Goal: Task Accomplishment & Management: Manage account settings

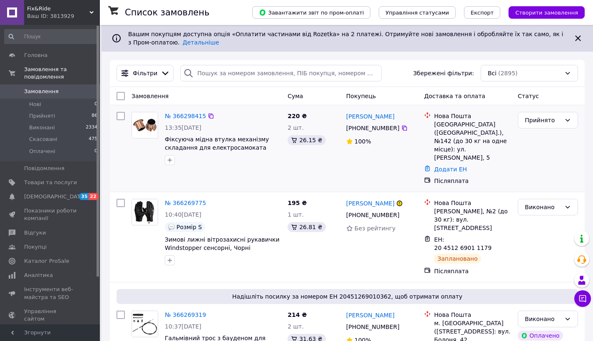
click at [183, 111] on div "№ 366298415" at bounding box center [185, 116] width 43 height 10
click at [185, 115] on link "№ 366298415" at bounding box center [185, 116] width 41 height 7
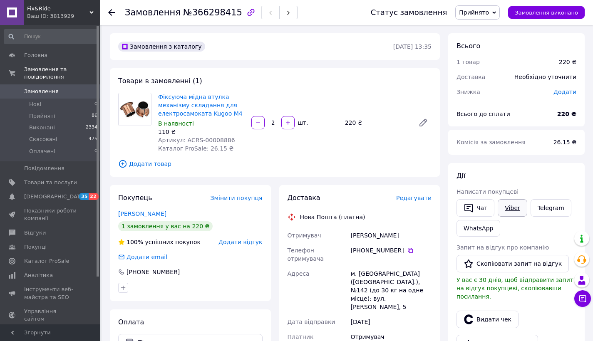
click at [517, 208] on link "Viber" at bounding box center [512, 207] width 29 height 17
click at [417, 200] on span "Редагувати" at bounding box center [413, 198] width 35 height 7
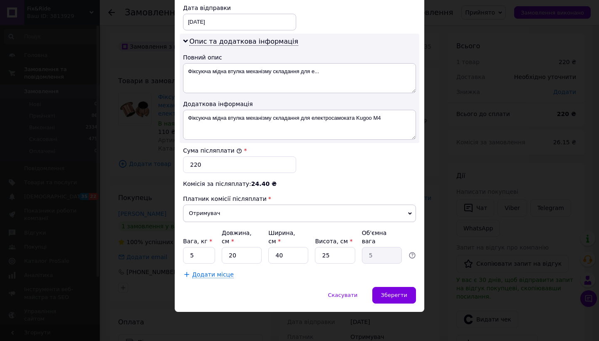
scroll to position [403, 0]
click at [200, 254] on input "5" at bounding box center [199, 256] width 32 height 17
type input "0.5"
type input "5"
type input "1.25"
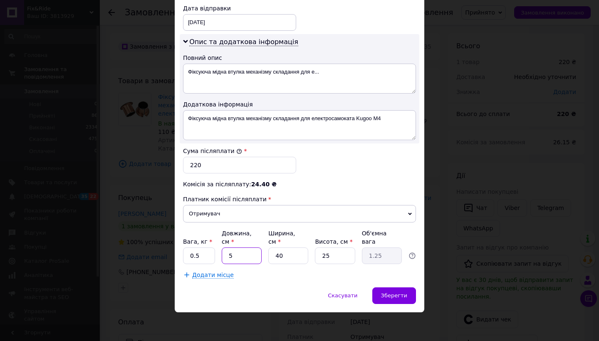
type input "5"
type input "0.16"
type input "5"
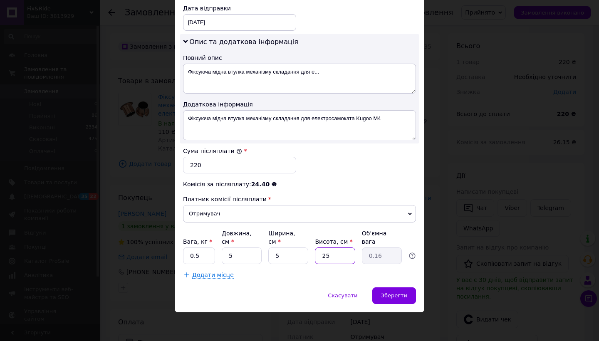
type input "0.1"
type input "5"
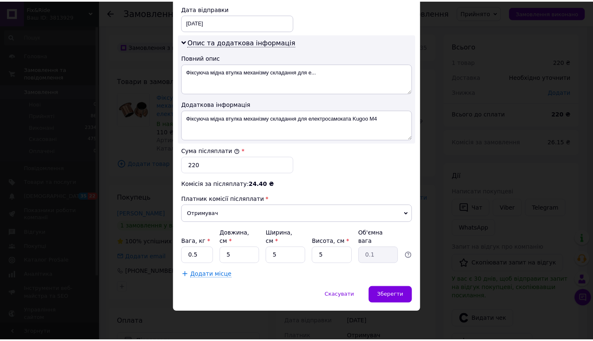
scroll to position [258, 0]
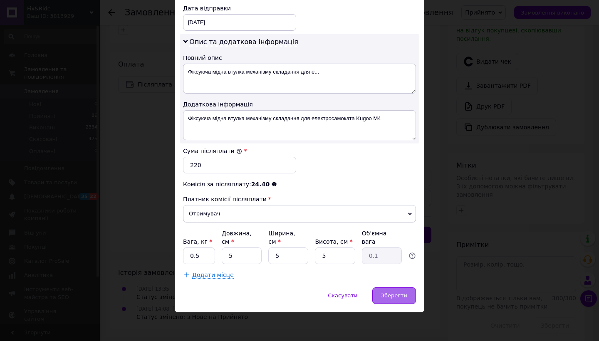
click at [397, 297] on span "Зберегти" at bounding box center [394, 296] width 26 height 6
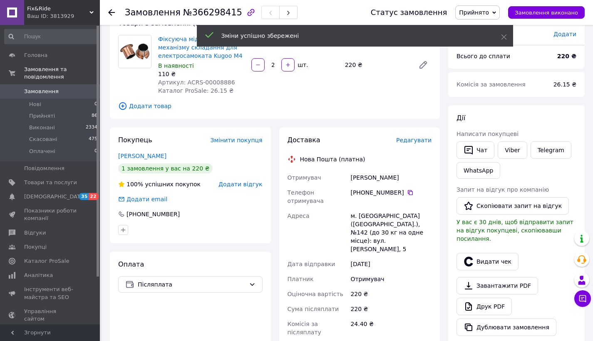
scroll to position [56, 0]
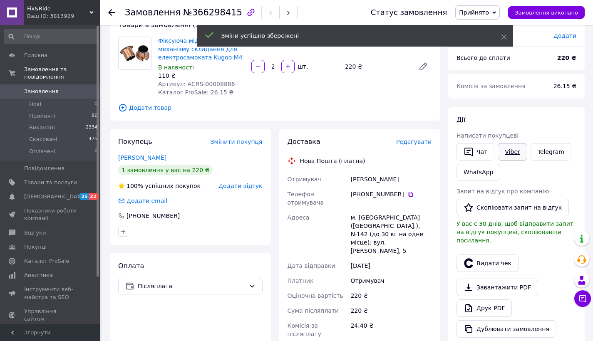
click at [515, 150] on link "Viber" at bounding box center [512, 151] width 29 height 17
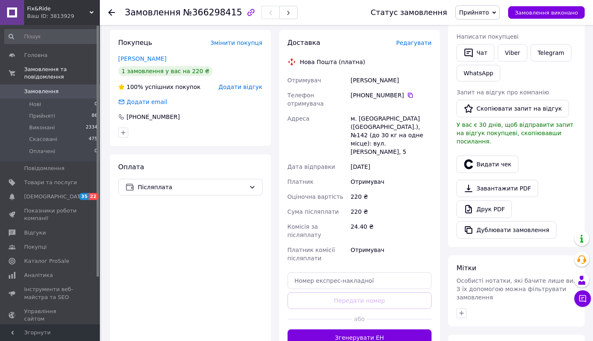
scroll to position [167, 0]
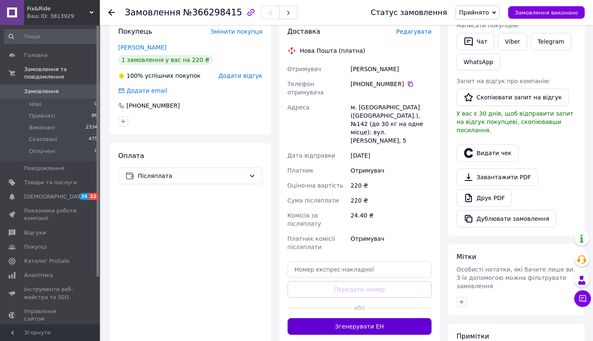
click at [345, 318] on button "Згенерувати ЕН" at bounding box center [360, 326] width 144 height 17
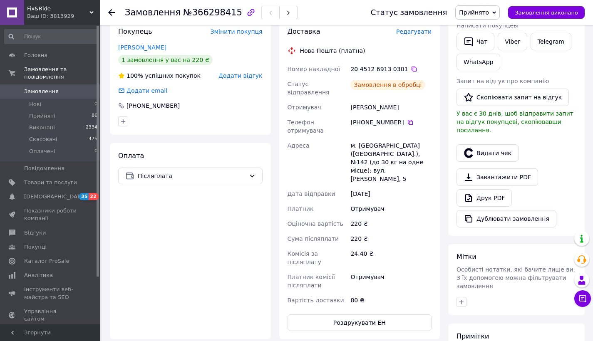
click at [351, 315] on button "Роздрукувати ЕН" at bounding box center [360, 323] width 144 height 17
click at [365, 102] on div "[PERSON_NAME]" at bounding box center [391, 107] width 85 height 15
copy div "[PERSON_NAME]"
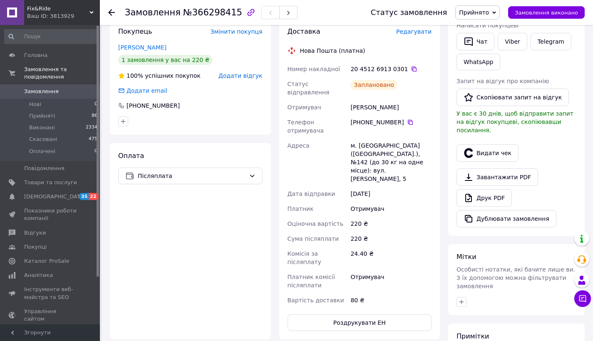
click at [535, 5] on div "Статус замовлення Прийнято Виконано Скасовано Оплачено Замовлення виконано" at bounding box center [469, 12] width 231 height 25
click at [525, 20] on div "Статус замовлення Прийнято Виконано Скасовано Оплачено Замовлення виконано" at bounding box center [469, 12] width 231 height 25
click at [526, 14] on span "Замовлення виконано" at bounding box center [546, 13] width 63 height 6
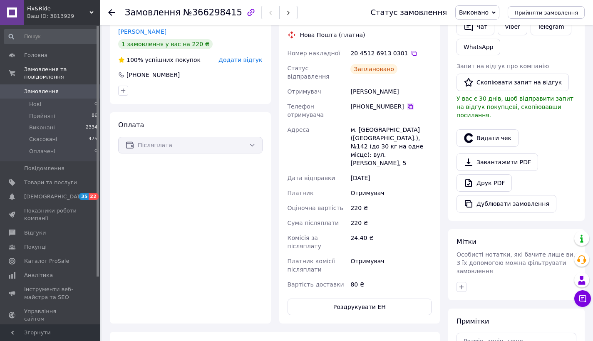
click at [408, 104] on icon at bounding box center [410, 106] width 5 height 5
click at [203, 12] on span "№366298415" at bounding box center [212, 12] width 59 height 10
copy span "366298415"
click at [411, 53] on icon at bounding box center [414, 53] width 7 height 7
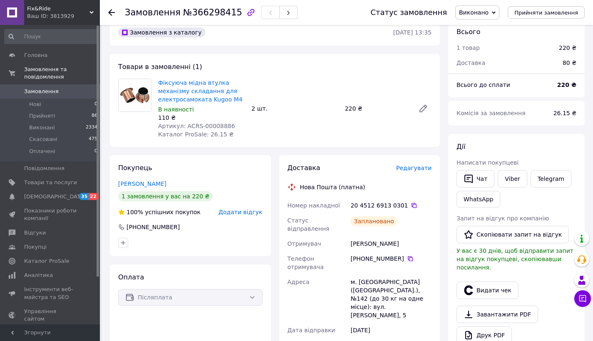
scroll to position [12, 0]
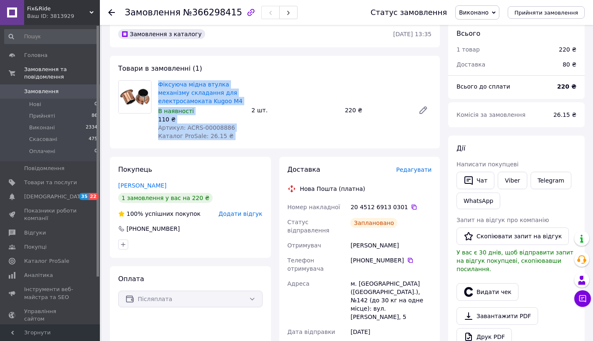
drag, startPoint x: 158, startPoint y: 82, endPoint x: 257, endPoint y: 102, distance: 100.9
click at [257, 102] on div "Фіксуюча мідна втулка механізму складання для електросамоката Kugoo M4 В наявно…" at bounding box center [295, 110] width 280 height 63
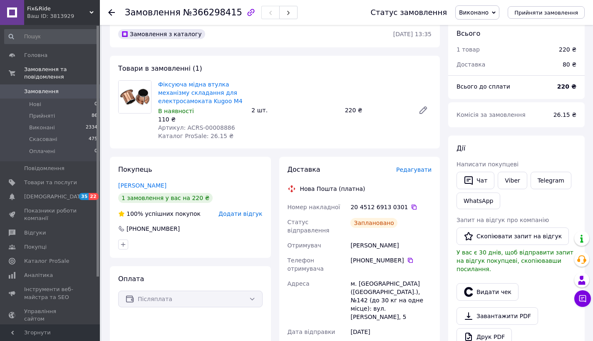
click at [257, 102] on div "Фіксуюча мідна втулка механізму складання для електросамоката Kugoo M4 В наявно…" at bounding box center [295, 110] width 280 height 63
drag, startPoint x: 157, startPoint y: 82, endPoint x: 242, endPoint y: 95, distance: 86.3
click at [242, 95] on div "Фіксуюча мідна втулка механізму складання для електросамоката Kugoo M4 В наявно…" at bounding box center [201, 110] width 93 height 63
copy link "Фіксуюча мідна втулка механізму складання для"
click at [112, 14] on icon at bounding box center [111, 12] width 7 height 7
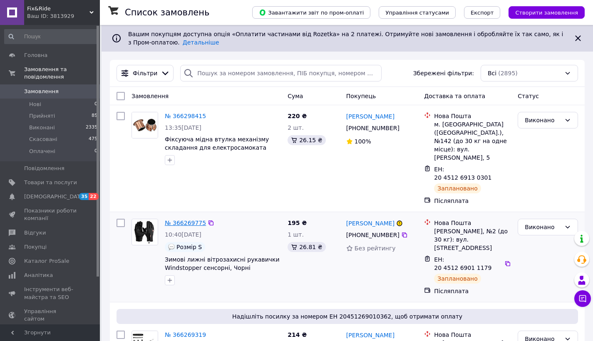
click at [202, 220] on link "№ 366269775" at bounding box center [185, 223] width 41 height 7
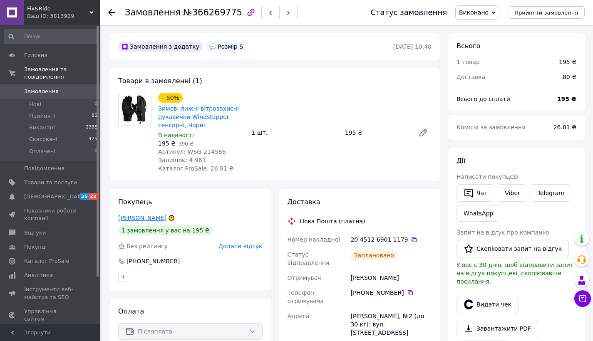
click at [149, 220] on link "[PERSON_NAME]" at bounding box center [142, 218] width 48 height 7
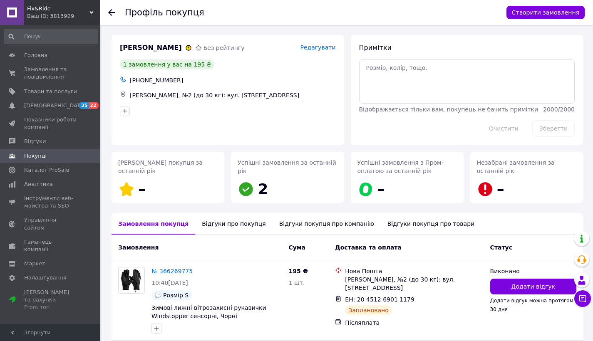
click at [217, 219] on div "Відгуки про покупця" at bounding box center [233, 224] width 77 height 22
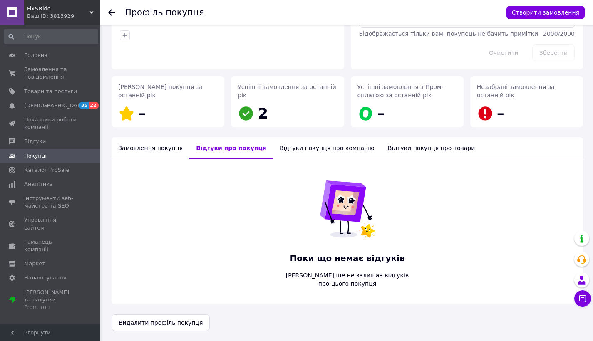
scroll to position [75, 0]
click at [152, 141] on div "Замовлення покупця" at bounding box center [151, 149] width 78 height 22
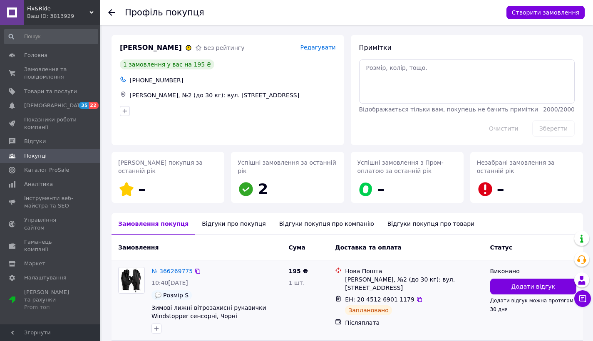
scroll to position [0, 0]
click at [111, 14] on icon at bounding box center [111, 12] width 7 height 7
